Goal: Information Seeking & Learning: Learn about a topic

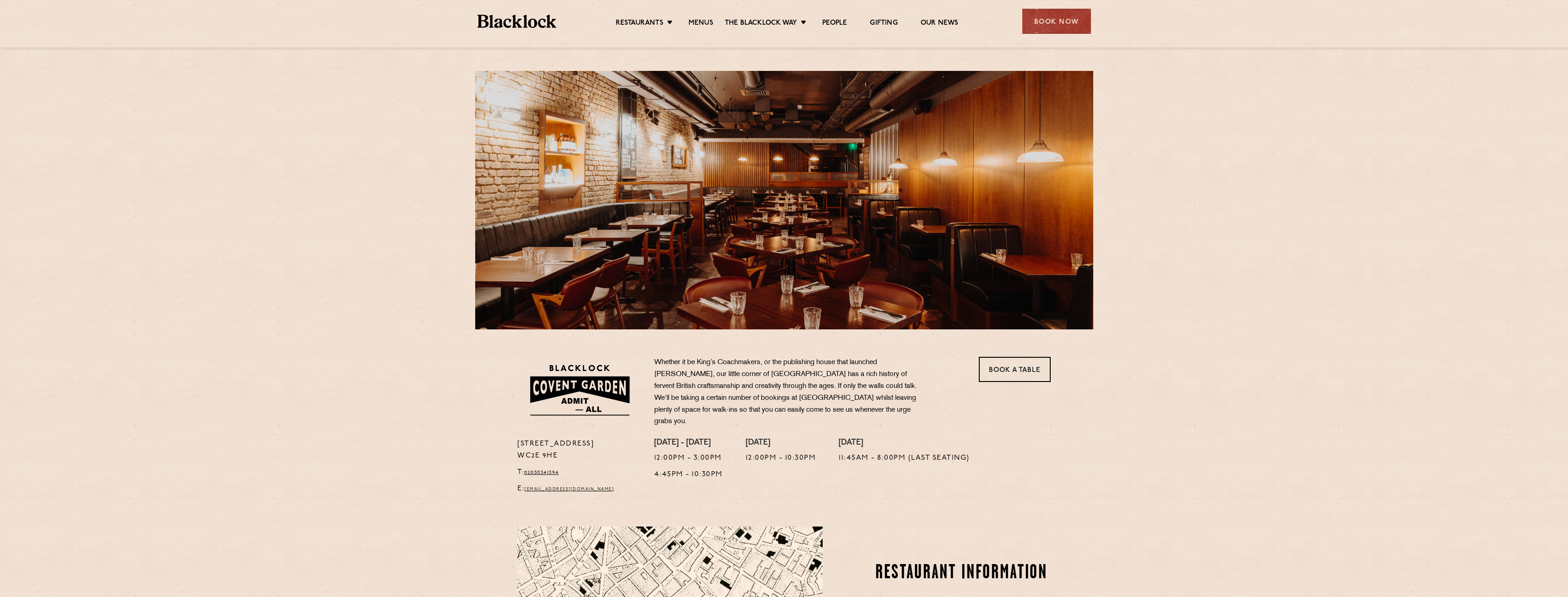
click at [697, 18] on ul "Restaurants Soho City Shoreditch Covent Garden Canary Wharf Manchester Birmingh…" at bounding box center [787, 21] width 461 height 15
click at [695, 25] on link "Menus" at bounding box center [701, 23] width 25 height 10
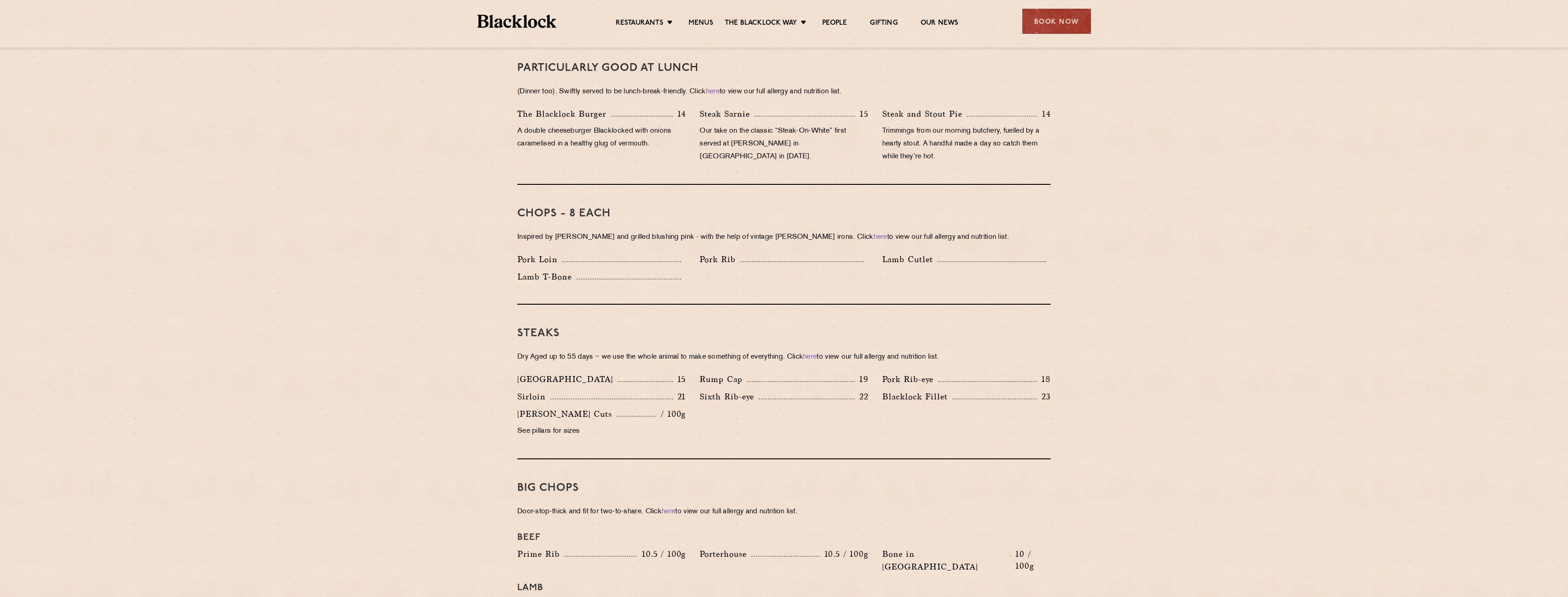
scroll to position [641, 0]
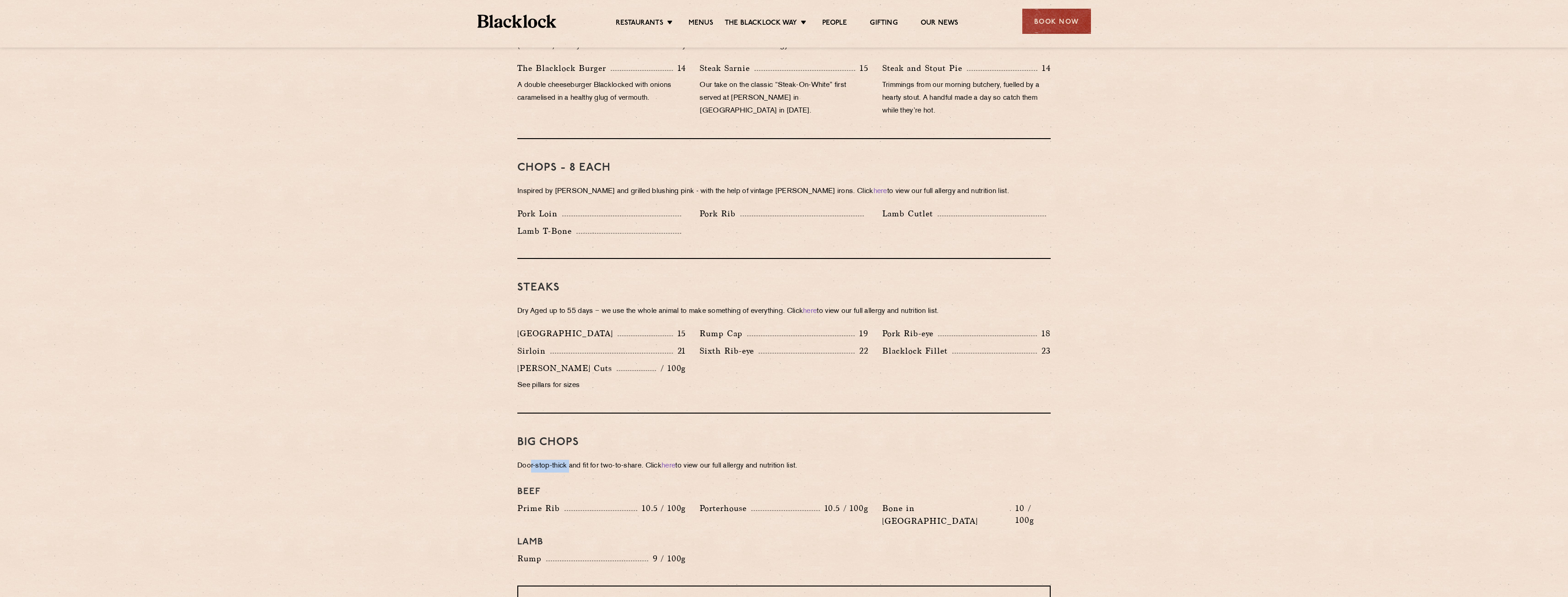
drag, startPoint x: 531, startPoint y: 453, endPoint x: 569, endPoint y: 456, distance: 38.1
click at [569, 460] on p "Door-stop-thick and fit for two-to-share. Click here to view our full allergy a…" at bounding box center [784, 466] width 533 height 13
click at [610, 460] on p "Door-stop-thick and fit for two-to-share. Click here to view our full allergy a…" at bounding box center [784, 466] width 533 height 13
click at [618, 460] on p "Door-stop-thick and fit for two-to-share. Click here to view our full allergy a…" at bounding box center [784, 466] width 533 height 13
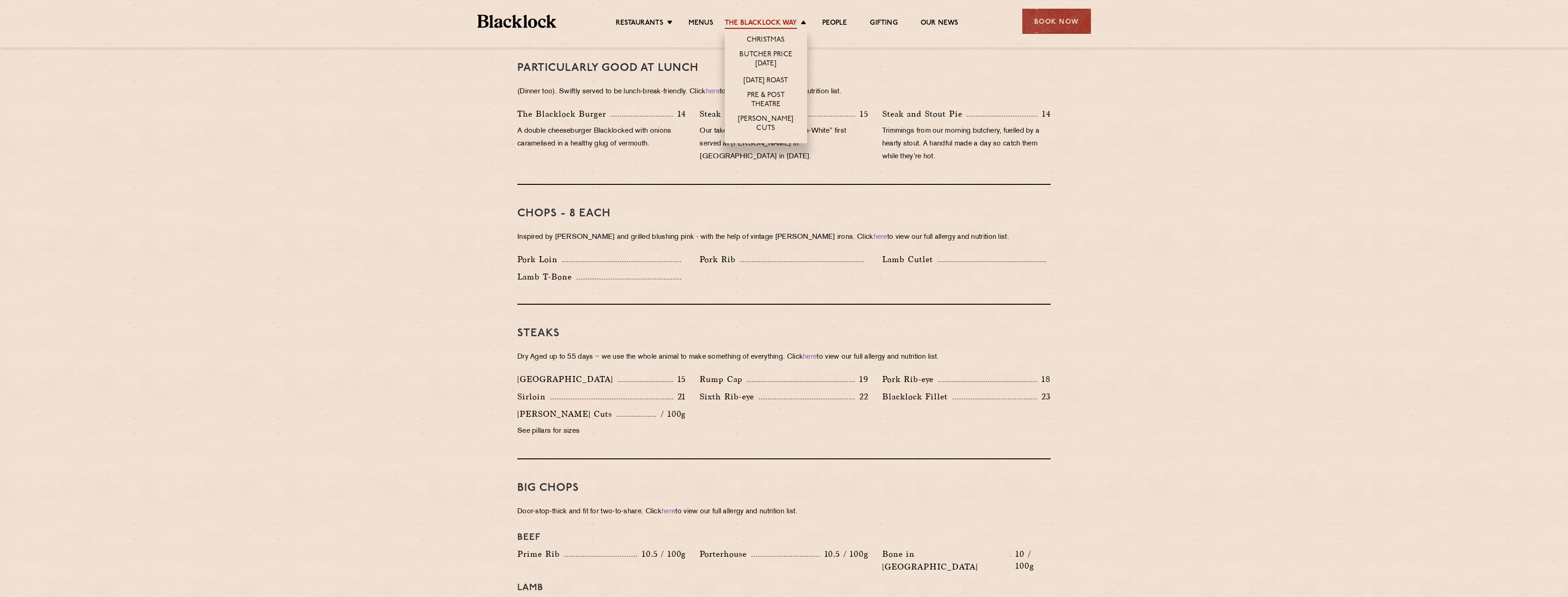
click at [796, 22] on link "The Blacklock Way" at bounding box center [761, 23] width 72 height 10
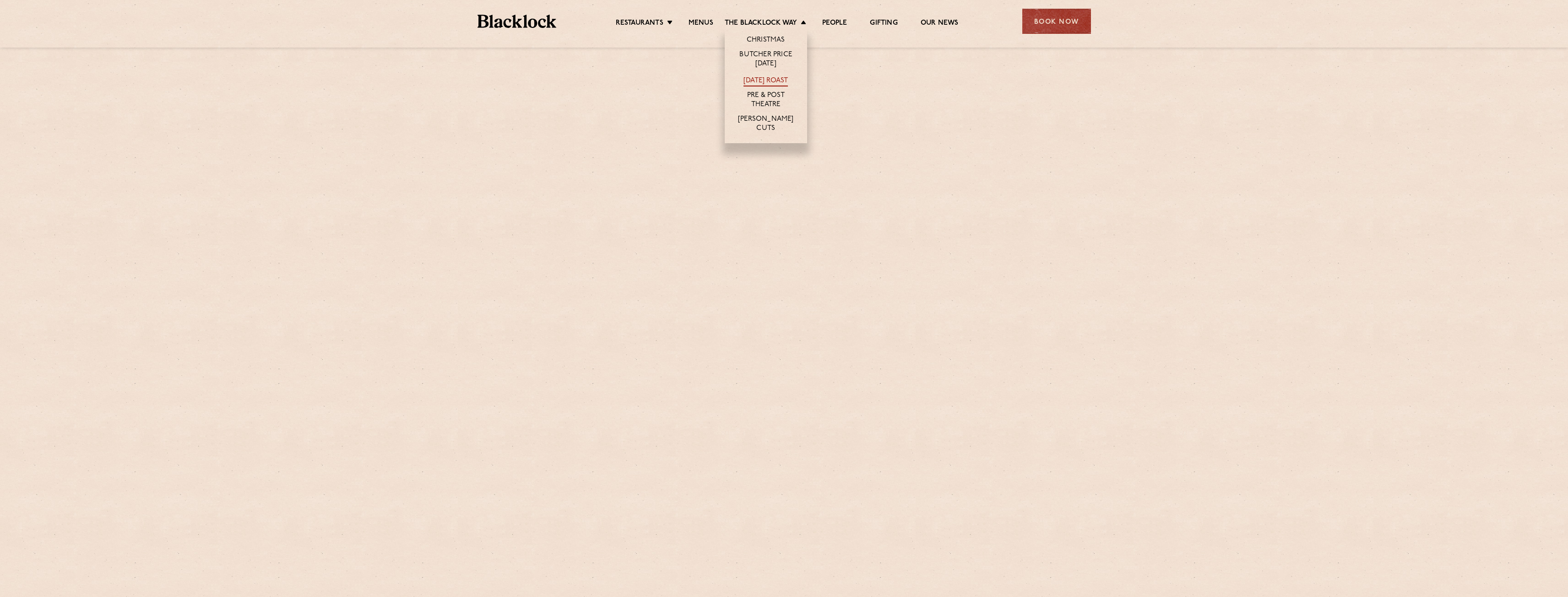
click at [767, 78] on link "[DATE] Roast" at bounding box center [766, 81] width 45 height 10
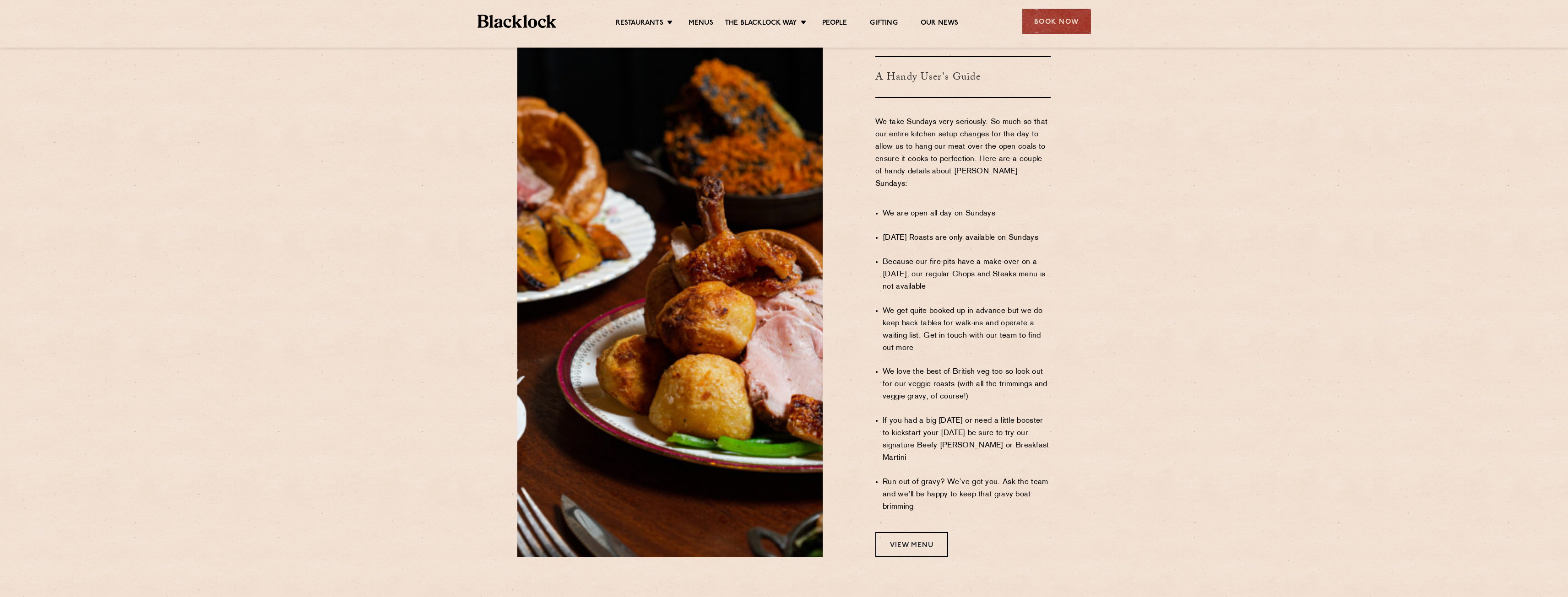
scroll to position [503, 0]
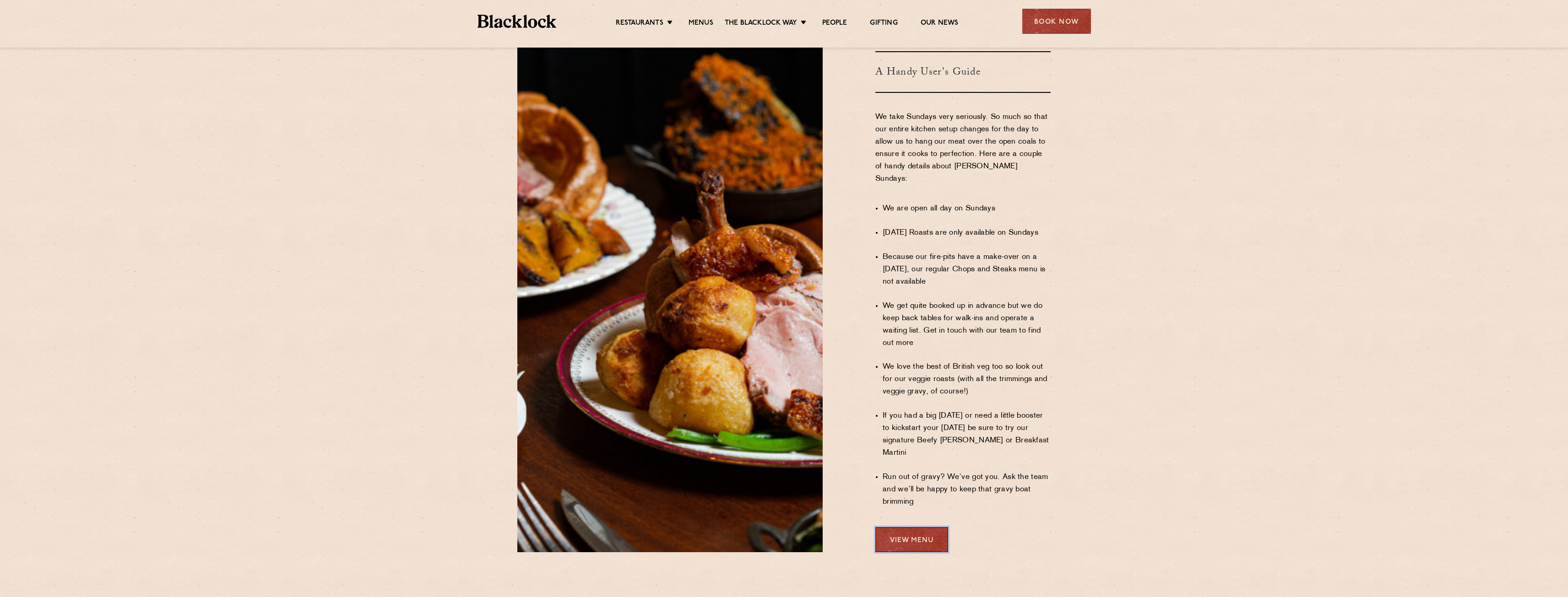
click at [895, 527] on link "View Menu" at bounding box center [912, 539] width 73 height 25
